Goal: Information Seeking & Learning: Learn about a topic

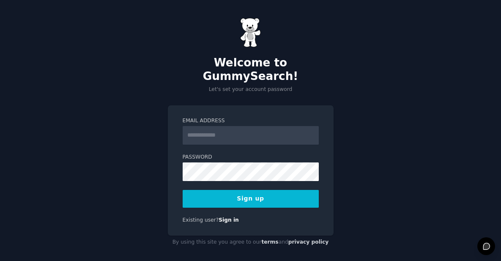
click at [238, 126] on input "Email Address" at bounding box center [250, 135] width 136 height 19
click at [226, 128] on input "Email Address" at bounding box center [250, 135] width 136 height 19
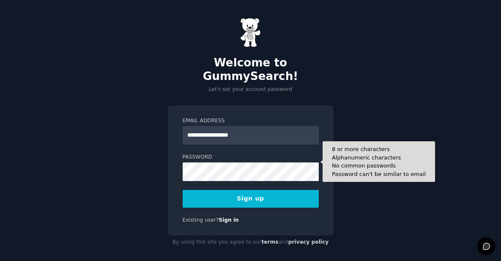
type input "**********"
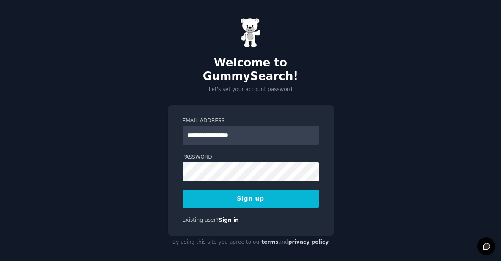
click at [212, 190] on button "Sign up" at bounding box center [250, 199] width 136 height 18
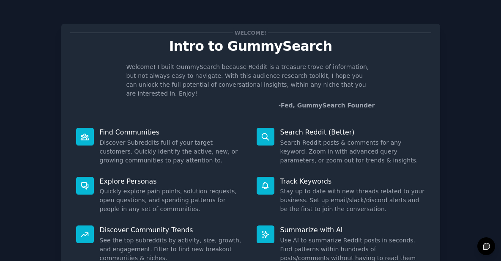
scroll to position [70, 0]
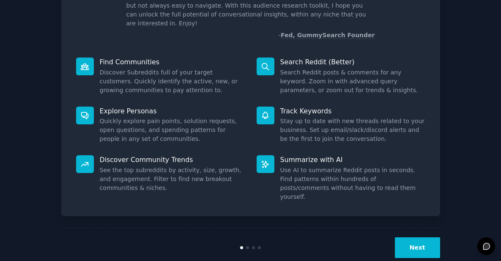
click at [417, 238] on button "Next" at bounding box center [417, 247] width 45 height 21
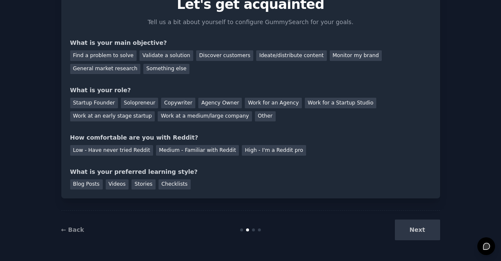
click at [418, 233] on div "Next" at bounding box center [376, 229] width 126 height 21
click at [411, 227] on div "Next" at bounding box center [376, 229] width 126 height 21
click at [417, 231] on div "Next" at bounding box center [376, 229] width 126 height 21
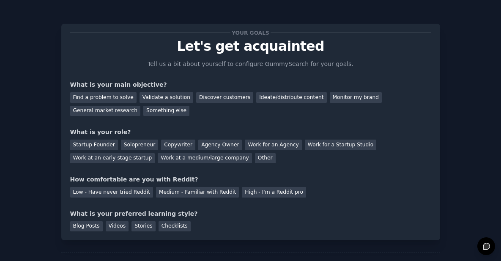
scroll to position [6, 0]
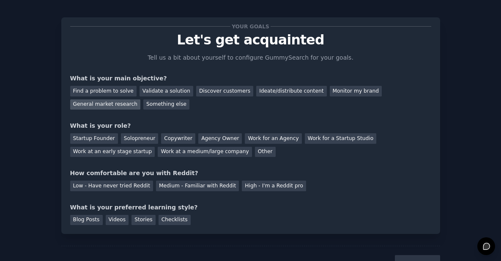
click at [114, 104] on div "General market research" at bounding box center [105, 104] width 71 height 11
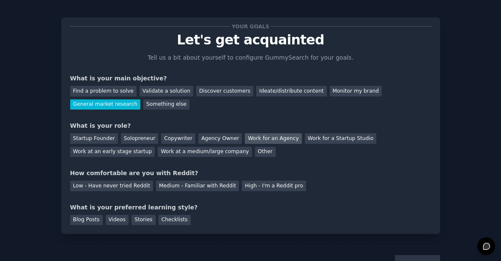
click at [262, 139] on div "Work for an Agency" at bounding box center [273, 138] width 57 height 11
click at [125, 185] on div "Low - Have never tried Reddit" at bounding box center [111, 185] width 83 height 11
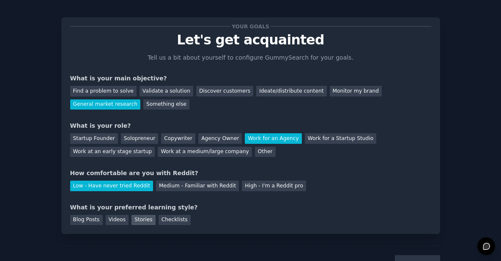
click at [140, 217] on div "Stories" at bounding box center [143, 220] width 24 height 11
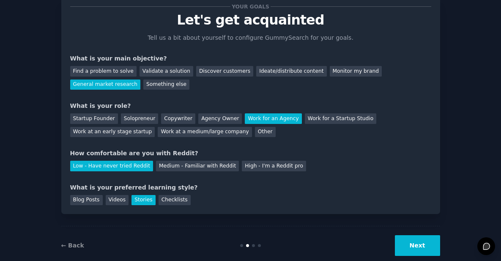
scroll to position [42, 0]
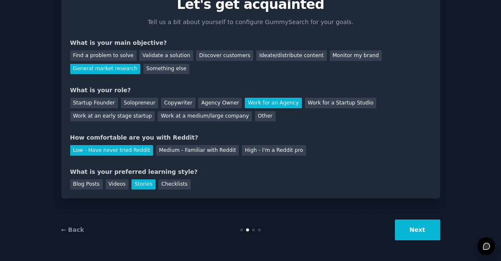
click at [414, 225] on button "Next" at bounding box center [417, 229] width 45 height 21
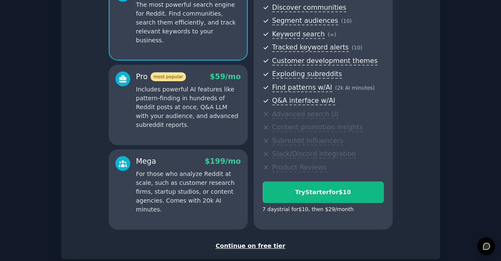
scroll to position [144, 0]
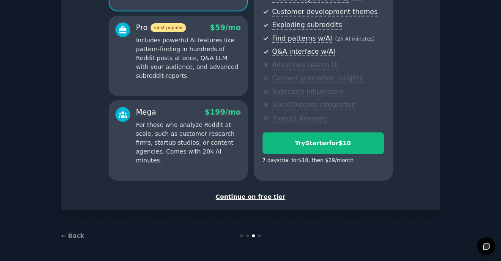
click at [259, 199] on div "Continue on free tier" at bounding box center [250, 196] width 361 height 9
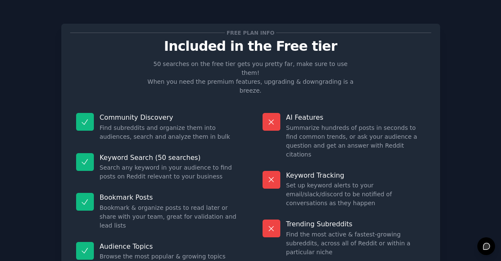
scroll to position [68, 0]
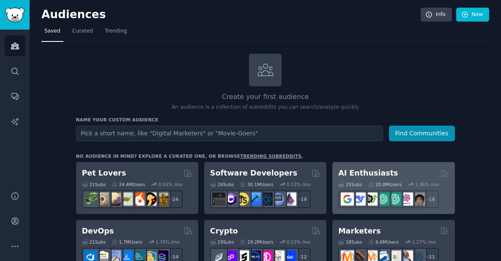
click at [360, 176] on h2 "AI Enthusiasts" at bounding box center [368, 173] width 60 height 11
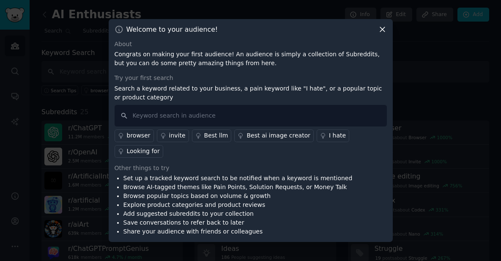
click at [381, 27] on icon at bounding box center [382, 29] width 5 height 5
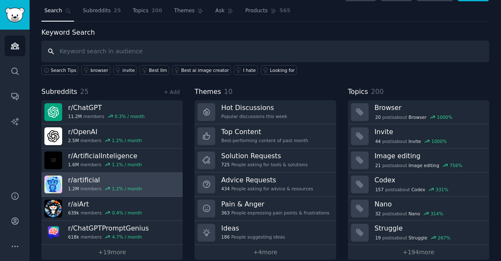
scroll to position [31, 0]
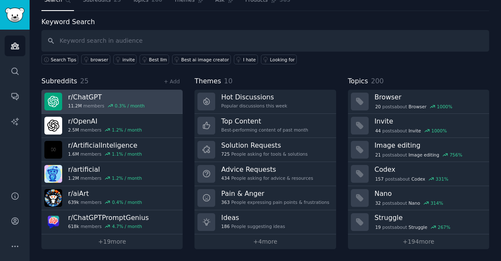
click at [93, 104] on div "11.2M members 0.3 % / month" at bounding box center [106, 106] width 76 height 6
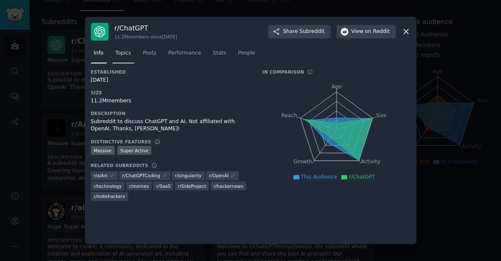
click at [124, 54] on span "Topics" at bounding box center [123, 53] width 16 height 8
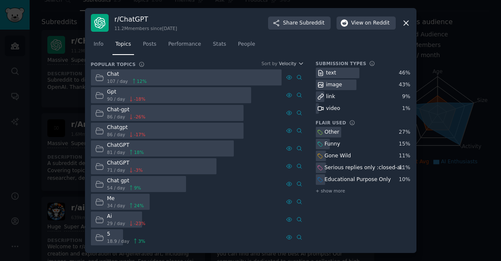
click at [153, 41] on span "Posts" at bounding box center [150, 45] width 14 height 8
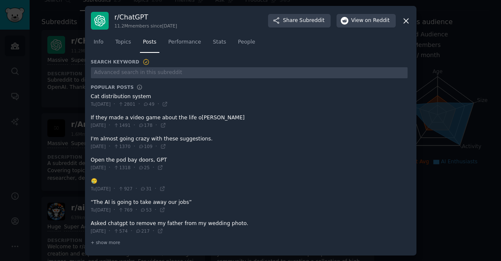
scroll to position [0, 0]
click at [190, 38] on span "Performance" at bounding box center [184, 42] width 33 height 8
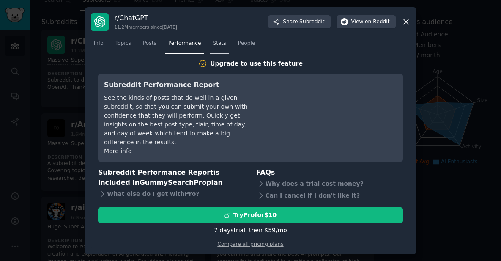
click at [224, 47] on span "Stats" at bounding box center [219, 44] width 13 height 8
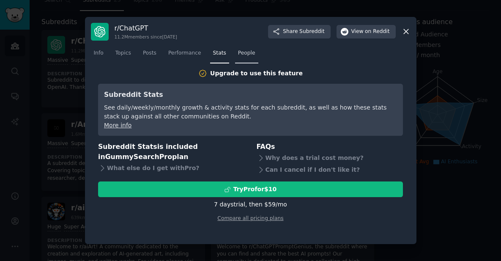
click at [254, 49] on span "People" at bounding box center [246, 53] width 17 height 8
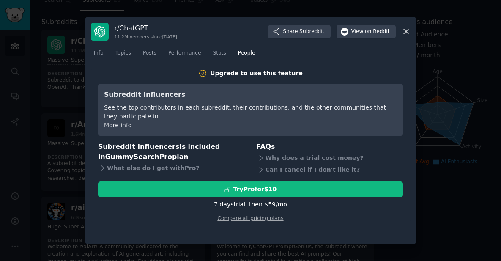
click at [406, 33] on icon at bounding box center [405, 31] width 9 height 9
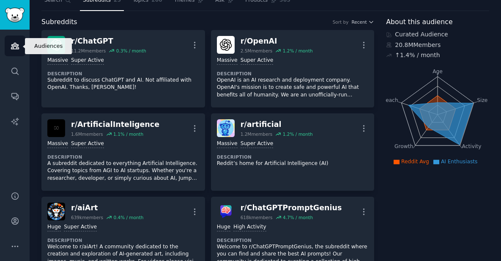
click at [18, 49] on icon "Sidebar" at bounding box center [15, 46] width 8 height 6
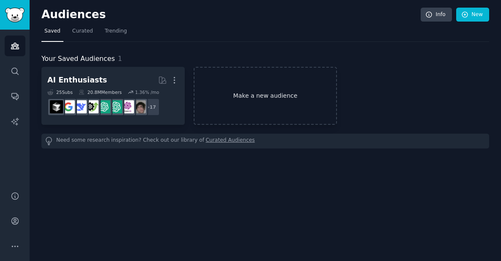
click at [262, 95] on link "Make a new audience" at bounding box center [264, 96] width 143 height 58
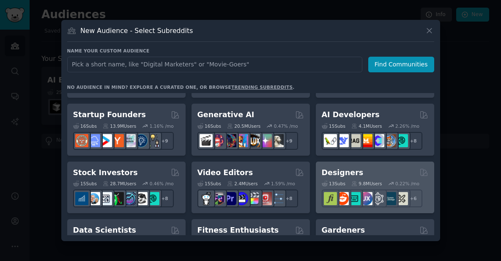
scroll to position [106, 0]
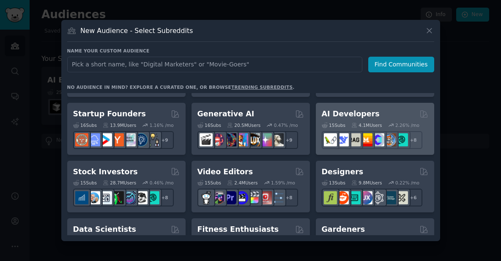
click at [339, 121] on div "15 Sub s 4.1M Users 2.26 % /mo r/DeepSeek + 8" at bounding box center [374, 134] width 106 height 30
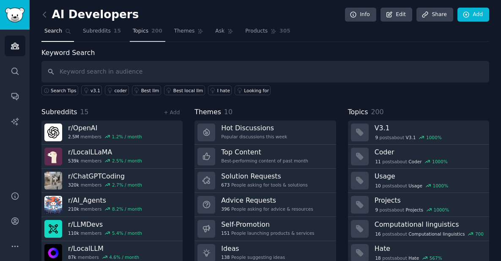
click at [140, 31] on span "Topics" at bounding box center [141, 31] width 16 height 8
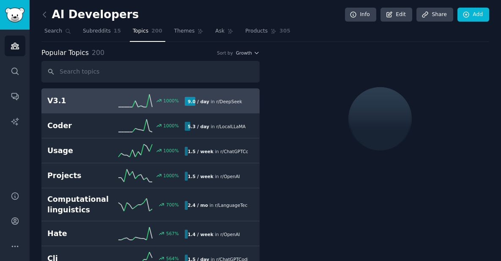
click at [79, 98] on h2 "V3.1" at bounding box center [81, 100] width 69 height 11
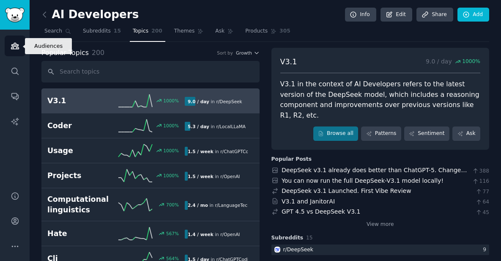
click at [16, 44] on icon "Sidebar" at bounding box center [15, 46] width 8 height 6
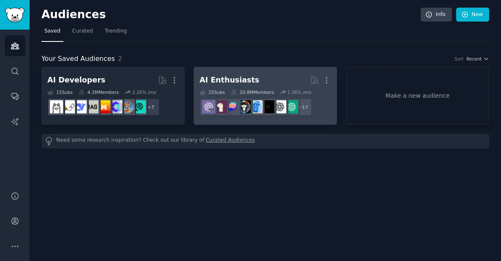
click at [215, 88] on div "AI Enthusiasts More 25 Sub s 20.8M Members 1.36 % /mo + 17" at bounding box center [264, 96] width 131 height 46
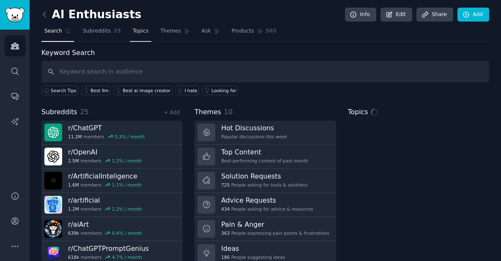
click at [137, 30] on span "Topics" at bounding box center [141, 31] width 16 height 8
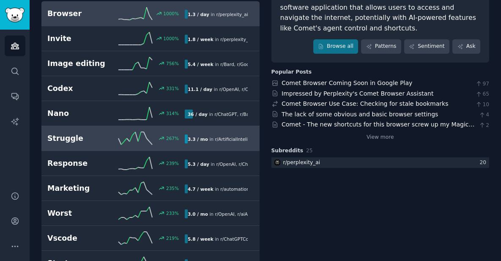
scroll to position [93, 0]
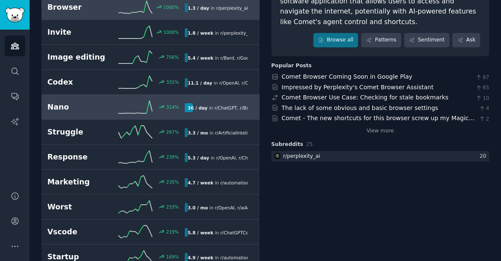
click at [84, 106] on h2 "Nano" at bounding box center [81, 107] width 69 height 11
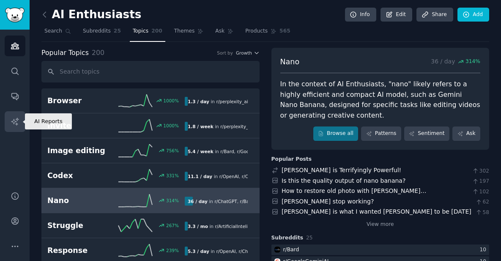
click at [17, 122] on icon "Sidebar" at bounding box center [15, 121] width 9 height 9
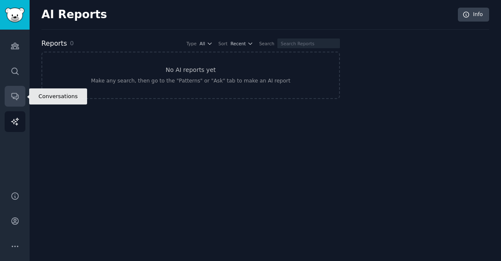
click at [15, 98] on icon "Sidebar" at bounding box center [15, 96] width 9 height 9
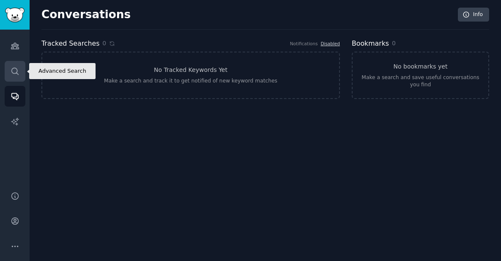
click at [19, 71] on icon "Sidebar" at bounding box center [15, 71] width 9 height 9
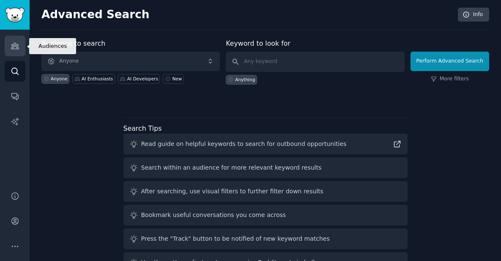
click at [12, 45] on icon "Sidebar" at bounding box center [15, 45] width 9 height 9
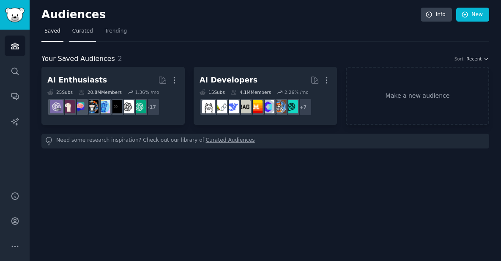
click at [87, 35] on link "Curated" at bounding box center [82, 33] width 27 height 17
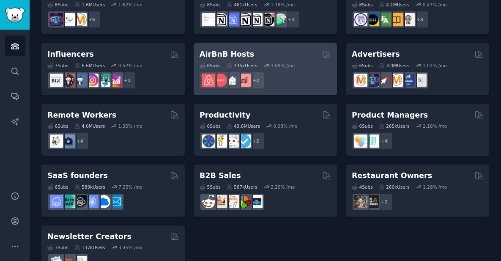
scroll to position [658, 0]
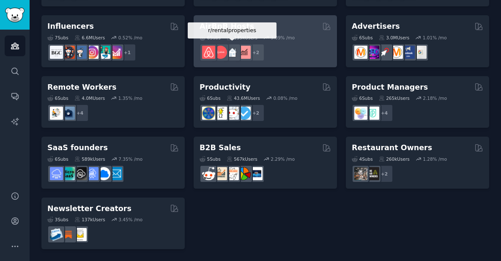
click at [230, 28] on h2 "AirBnB Hosts" at bounding box center [226, 26] width 54 height 11
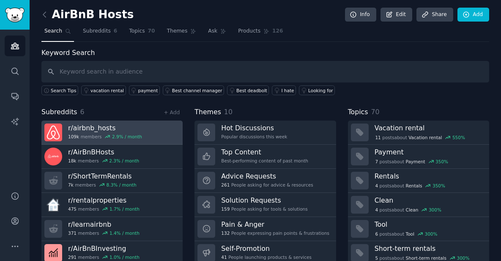
click at [96, 128] on h3 "r/ airbnb_hosts" at bounding box center [105, 127] width 74 height 9
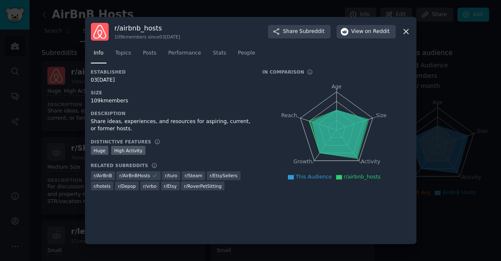
click at [404, 28] on icon at bounding box center [405, 31] width 9 height 9
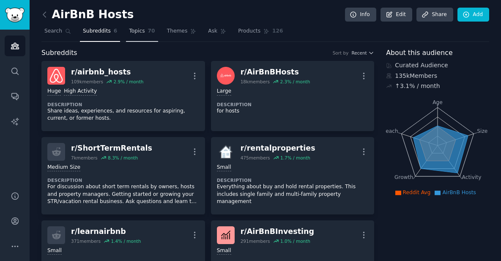
click at [133, 28] on span "Topics" at bounding box center [137, 31] width 16 height 8
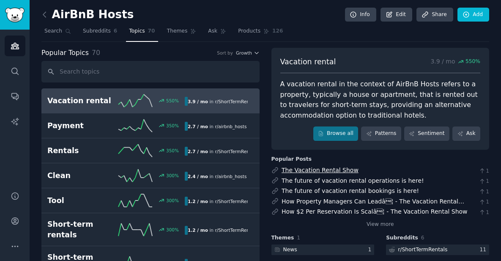
click at [328, 171] on link "The Vacation Rental Show" at bounding box center [319, 169] width 77 height 7
